Goal: Complete application form

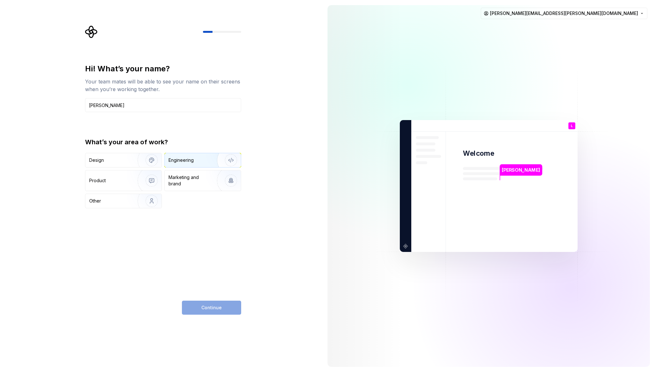
type input "Lucas Oliveira"
click at [207, 162] on img "button" at bounding box center [227, 160] width 41 height 43
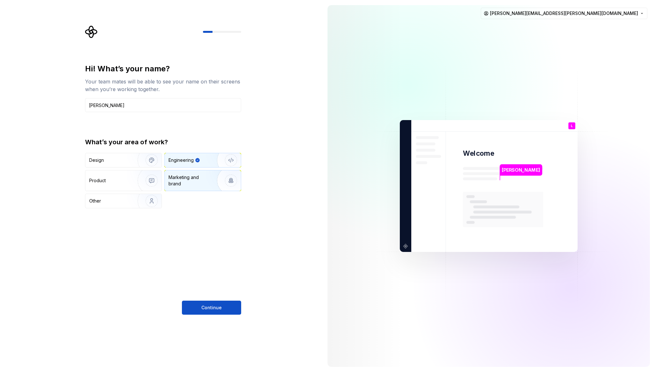
click at [201, 182] on div "Marketing and brand" at bounding box center [190, 180] width 43 height 13
click at [203, 161] on div "Engineering" at bounding box center [194, 160] width 51 height 6
click at [204, 308] on span "Continue" at bounding box center [211, 308] width 20 height 6
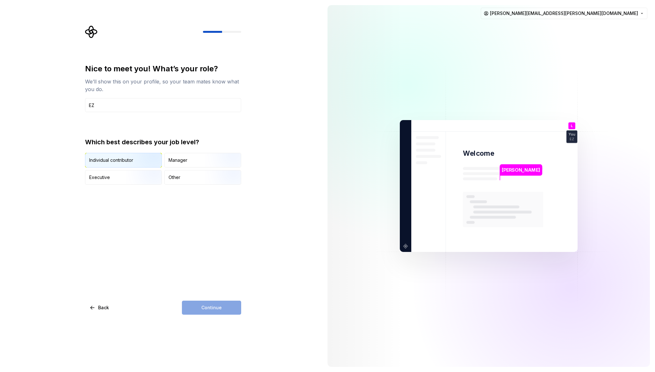
type input "EZ"
click at [127, 160] on img "button" at bounding box center [146, 168] width 41 height 43
click at [199, 310] on button "Continue" at bounding box center [211, 308] width 59 height 14
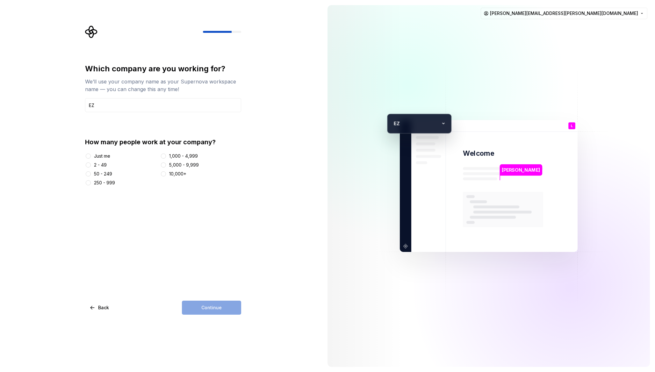
type input "EZ"
click at [99, 173] on div "50 - 249" at bounding box center [103, 174] width 18 height 6
click at [91, 173] on button "50 - 249" at bounding box center [88, 174] width 5 height 5
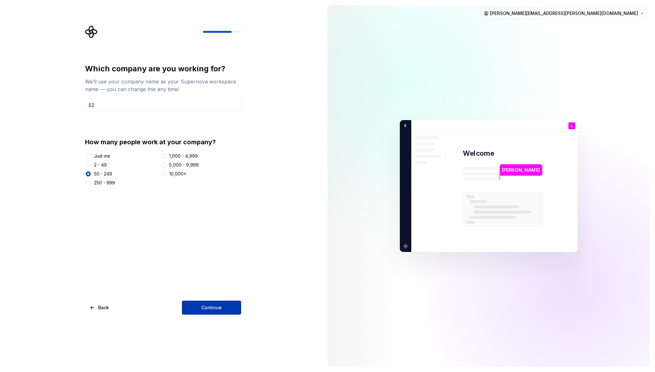
click at [199, 305] on button "Continue" at bounding box center [211, 308] width 59 height 14
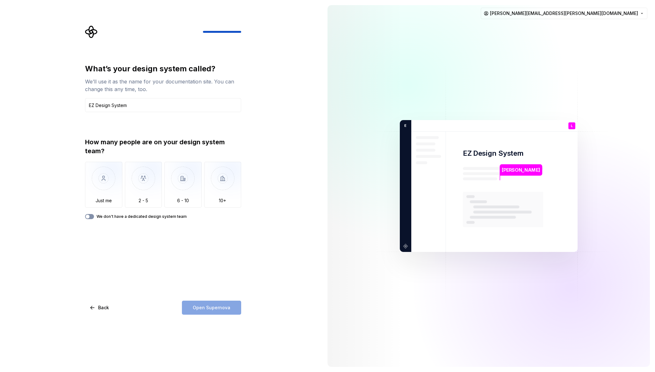
type input "EZ Design System"
click at [89, 217] on span "button" at bounding box center [88, 217] width 4 height 4
click at [88, 216] on icon "button" at bounding box center [87, 217] width 5 height 4
click at [113, 196] on img "button" at bounding box center [103, 183] width 37 height 43
drag, startPoint x: 200, startPoint y: 306, endPoint x: 147, endPoint y: 293, distance: 54.4
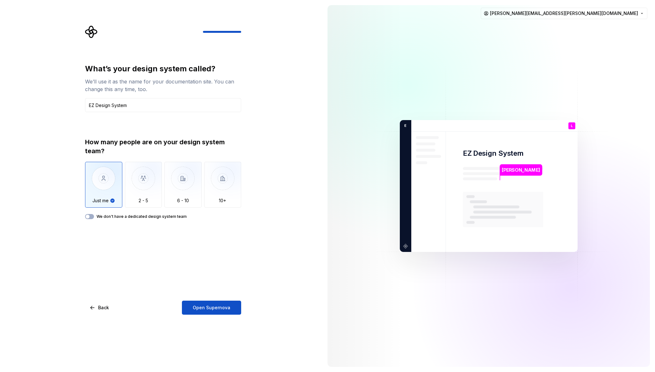
click at [200, 306] on span "Open Supernova" at bounding box center [212, 308] width 38 height 6
